Goal: Task Accomplishment & Management: Manage account settings

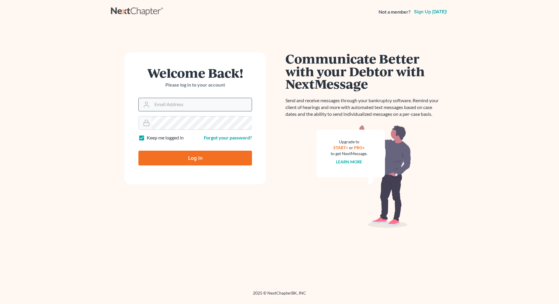
click at [222, 99] on input "Email Address" at bounding box center [202, 104] width 100 height 13
type input "[EMAIL_ADDRESS][DOMAIN_NAME]"
click at [189, 160] on input "Log In" at bounding box center [195, 158] width 114 height 15
type input "Thinking..."
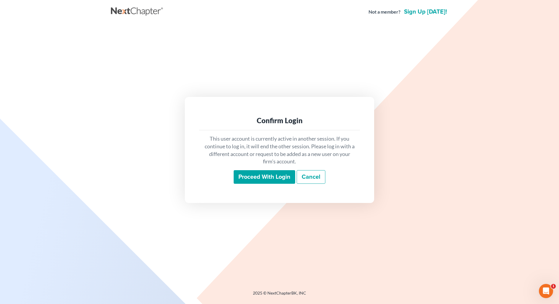
click at [269, 179] on input "Proceed with login" at bounding box center [264, 177] width 61 height 14
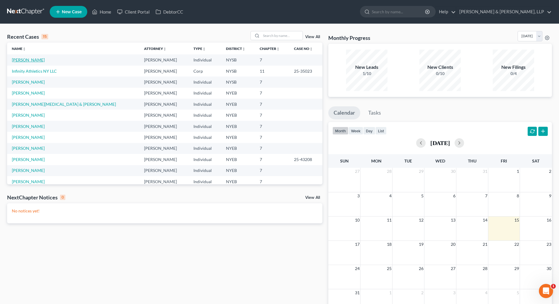
click at [29, 61] on link "[PERSON_NAME]" at bounding box center [28, 59] width 33 height 5
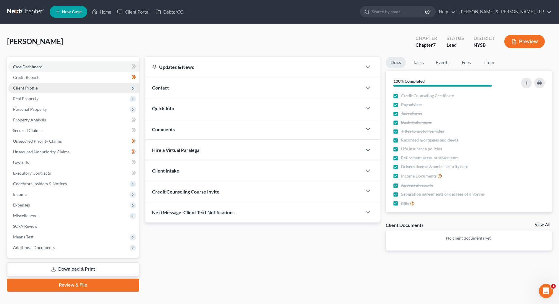
click at [48, 88] on span "Client Profile" at bounding box center [73, 88] width 131 height 11
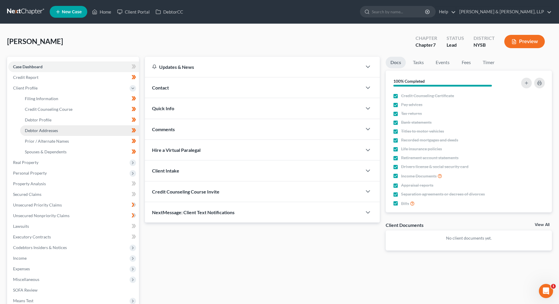
click at [62, 129] on link "Debtor Addresses" at bounding box center [79, 130] width 119 height 11
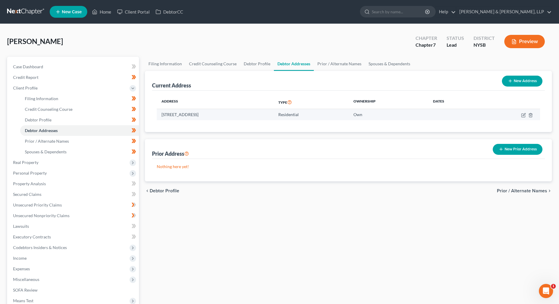
drag, startPoint x: 194, startPoint y: 114, endPoint x: 246, endPoint y: 115, distance: 51.4
click at [246, 115] on td "19 Chaucer Road, Staatsburgh, NY 12580" at bounding box center [215, 114] width 117 height 11
copy td "Staatsburgh, NY 12580"
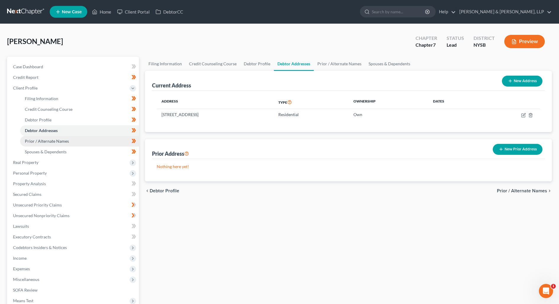
click at [73, 139] on link "Prior / Alternate Names" at bounding box center [79, 141] width 119 height 11
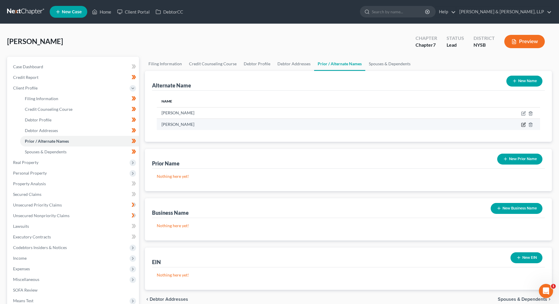
click at [522, 126] on icon at bounding box center [523, 124] width 5 height 5
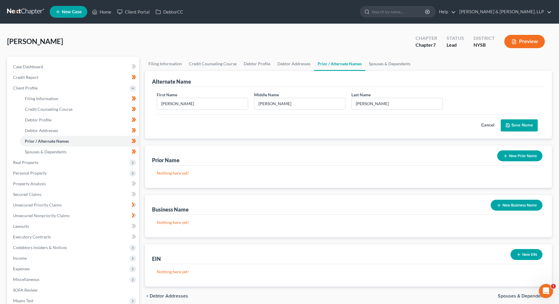
click at [487, 123] on button "Cancel" at bounding box center [487, 126] width 26 height 12
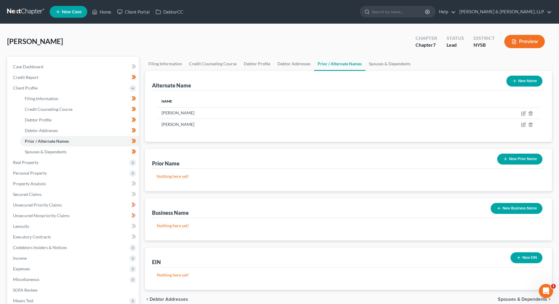
scroll to position [73, 0]
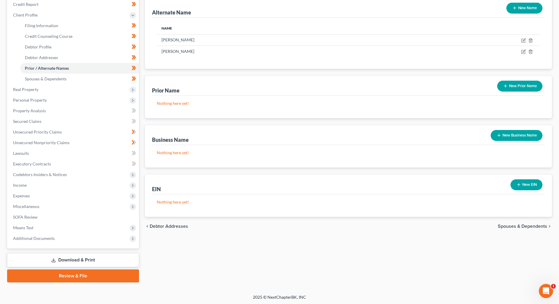
click at [59, 256] on link "Download & Print" at bounding box center [73, 260] width 132 height 14
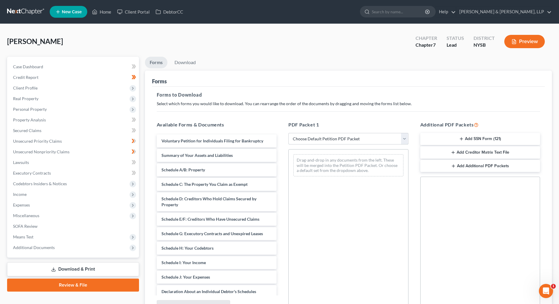
click at [369, 137] on select "Choose Default Petition PDF Packet Complete Bankruptcy Petition (all forms and …" at bounding box center [348, 139] width 120 height 12
select select "1"
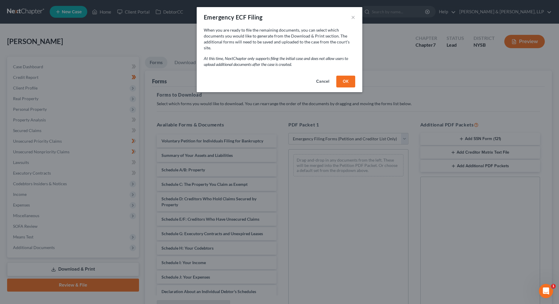
click at [343, 77] on button "OK" at bounding box center [345, 82] width 19 height 12
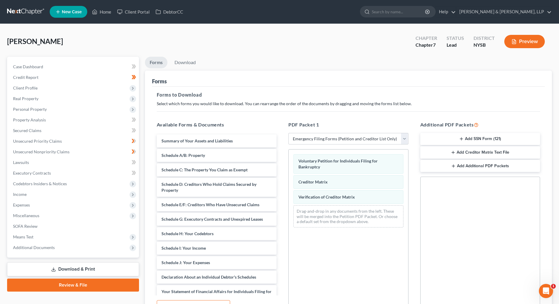
click at [473, 150] on button "Add Creditor Matrix Text File" at bounding box center [480, 152] width 120 height 12
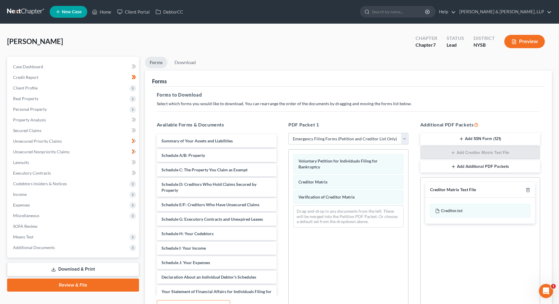
scroll to position [60, 0]
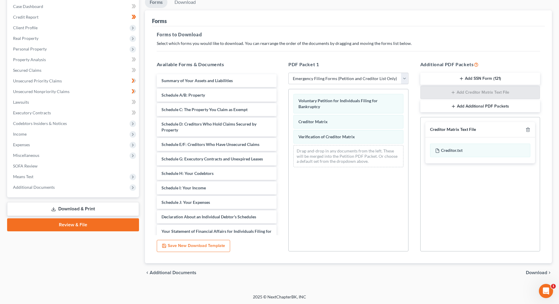
click at [529, 270] on span "Download" at bounding box center [536, 272] width 21 height 5
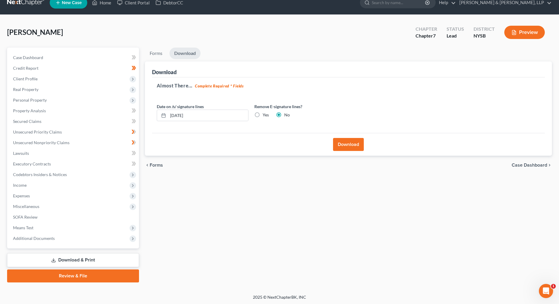
click at [348, 145] on button "Download" at bounding box center [348, 144] width 31 height 13
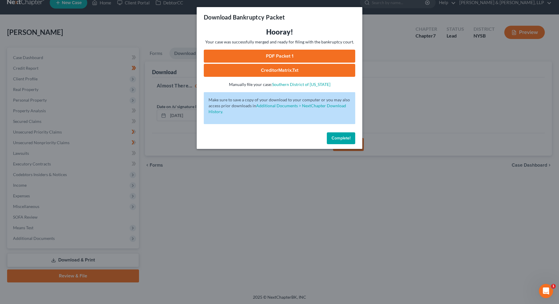
click at [308, 67] on link "CreditorMatrix.txt" at bounding box center [279, 70] width 151 height 13
click at [286, 58] on link "PDF Packet 1" at bounding box center [279, 56] width 151 height 13
